Goal: Task Accomplishment & Management: Manage account settings

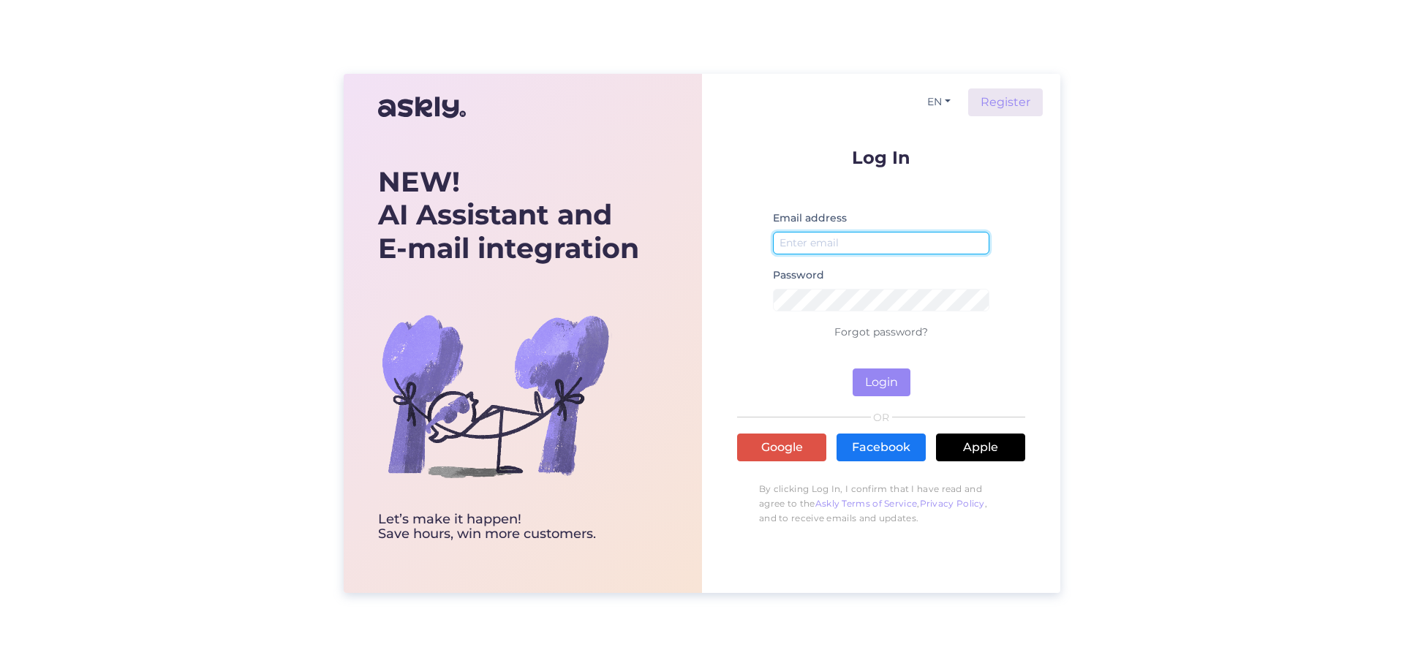
click at [828, 242] on input "email" at bounding box center [881, 243] width 216 height 23
click at [880, 382] on button "Login" at bounding box center [881, 382] width 58 height 28
click at [813, 235] on input "email" at bounding box center [881, 243] width 216 height 23
type input "l"
click at [850, 242] on input "info" at bounding box center [881, 243] width 216 height 23
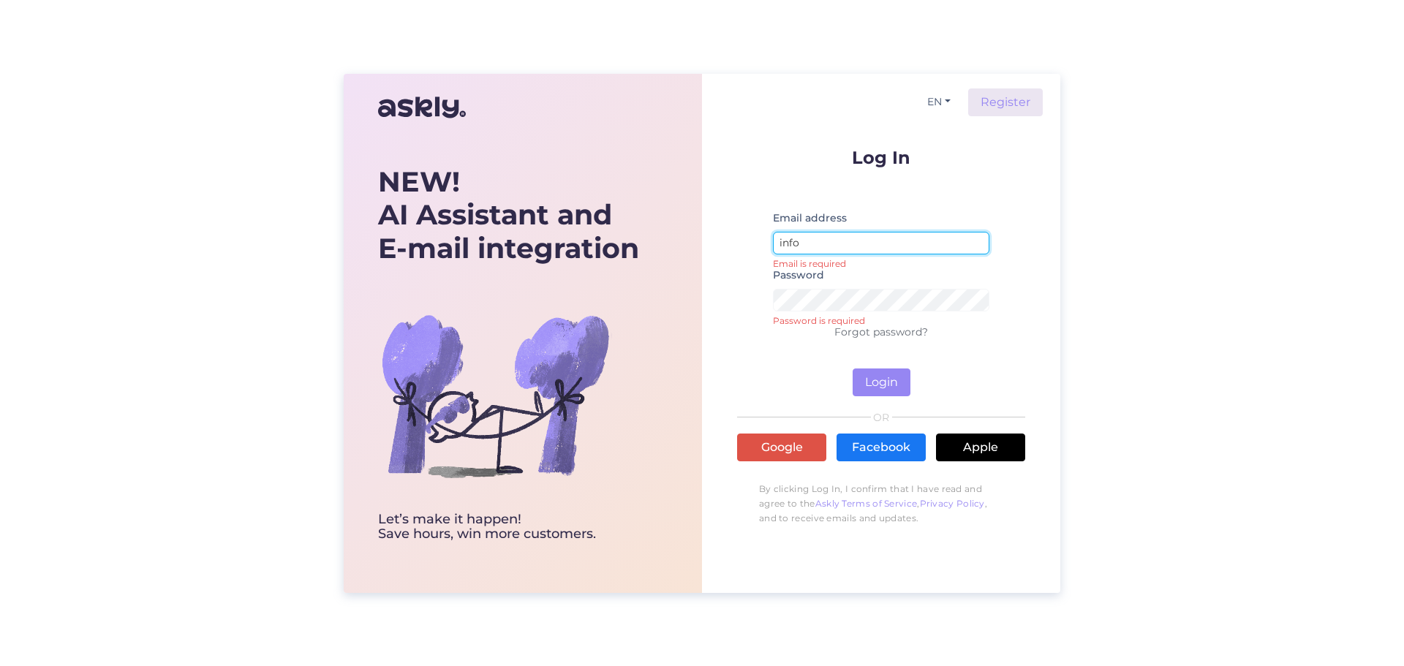
click at [809, 245] on input "info" at bounding box center [881, 243] width 216 height 23
type input "i"
click at [880, 244] on input "email" at bounding box center [881, 243] width 216 height 23
paste input "[EMAIL_ADDRESS][DOMAIN_NAME]"
type input "[EMAIL_ADDRESS][DOMAIN_NAME]"
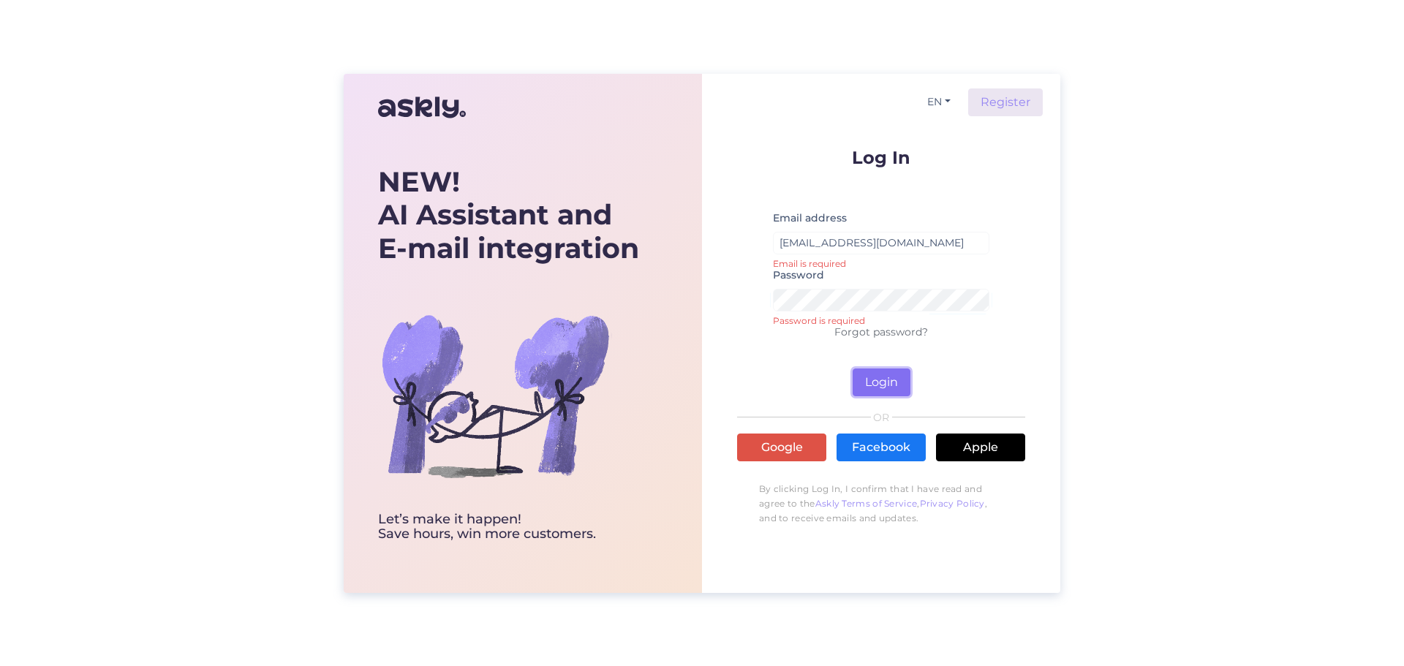
click at [879, 383] on button "Login" at bounding box center [881, 382] width 58 height 28
click at [879, 382] on button "Login" at bounding box center [881, 382] width 58 height 28
click at [885, 379] on button "Login" at bounding box center [881, 382] width 58 height 28
